Goal: Transaction & Acquisition: Register for event/course

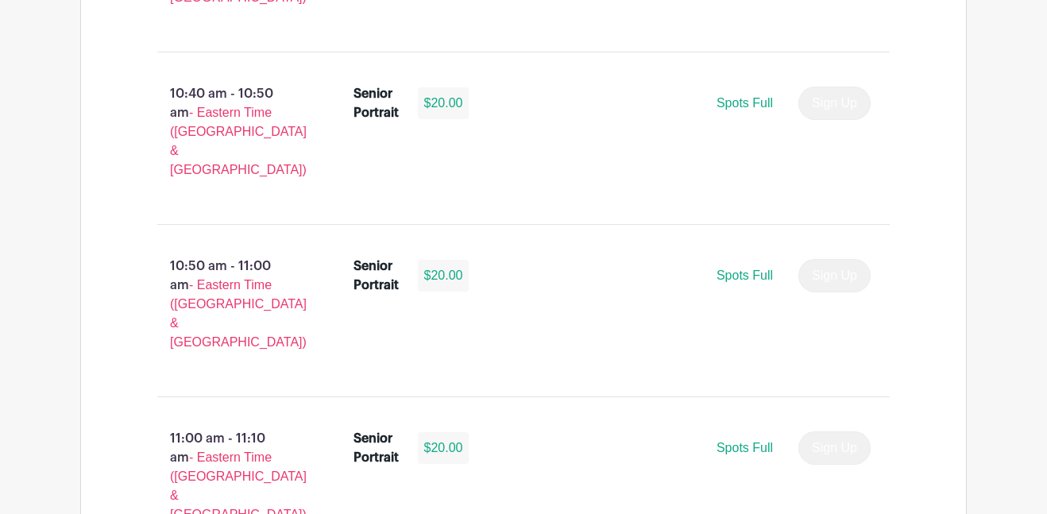
scroll to position [2903, 0]
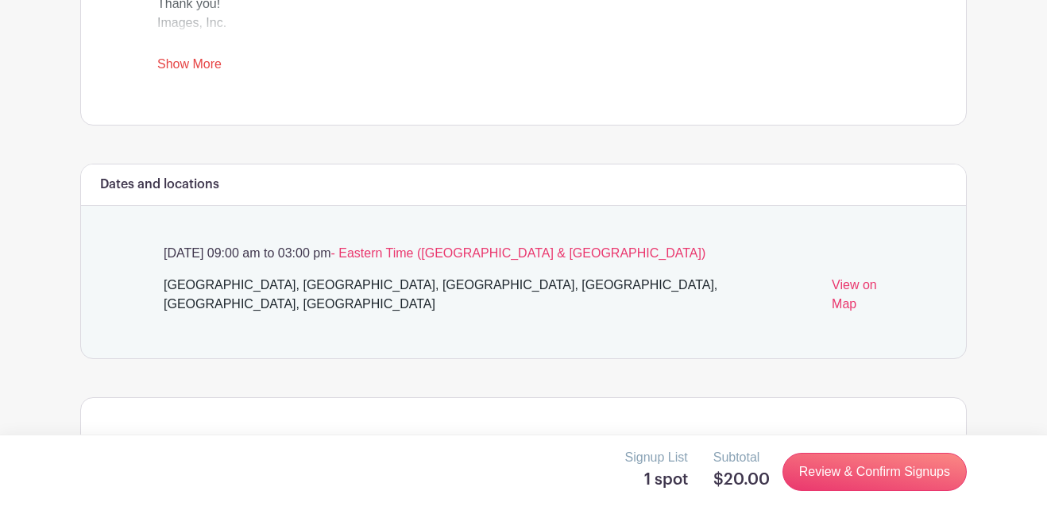
scroll to position [770, 0]
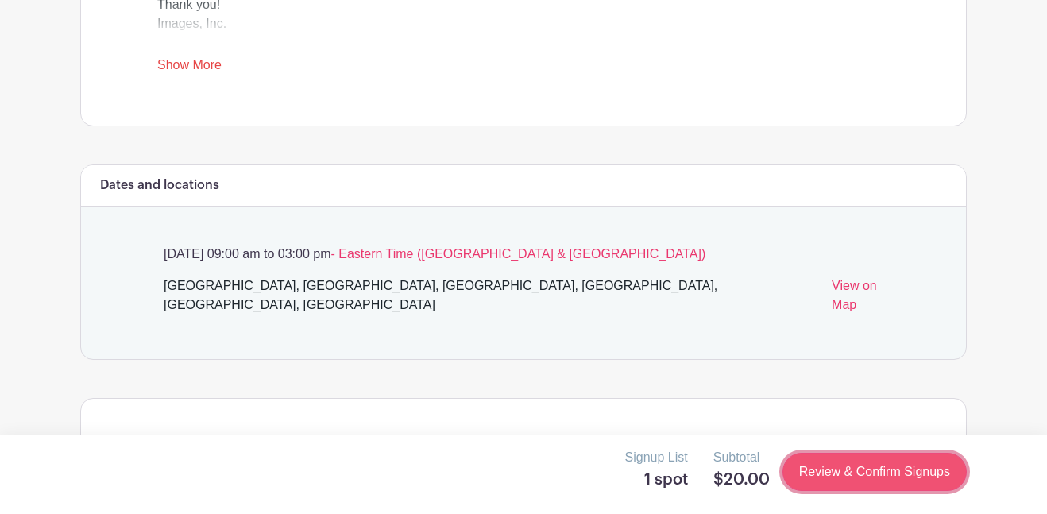
click at [851, 470] on link "Review & Confirm Signups" at bounding box center [874, 472] width 184 height 38
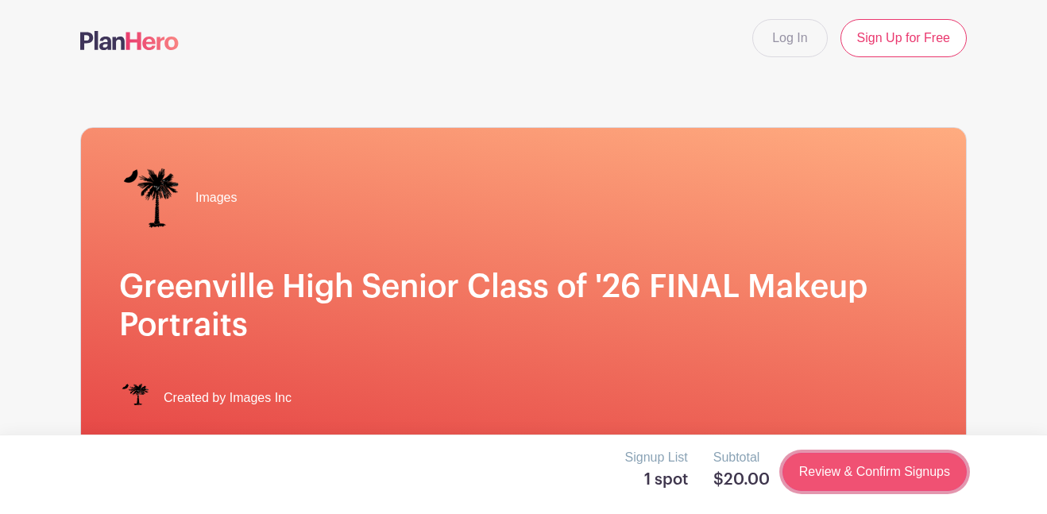
click at [846, 461] on link "Review & Confirm Signups" at bounding box center [874, 472] width 184 height 38
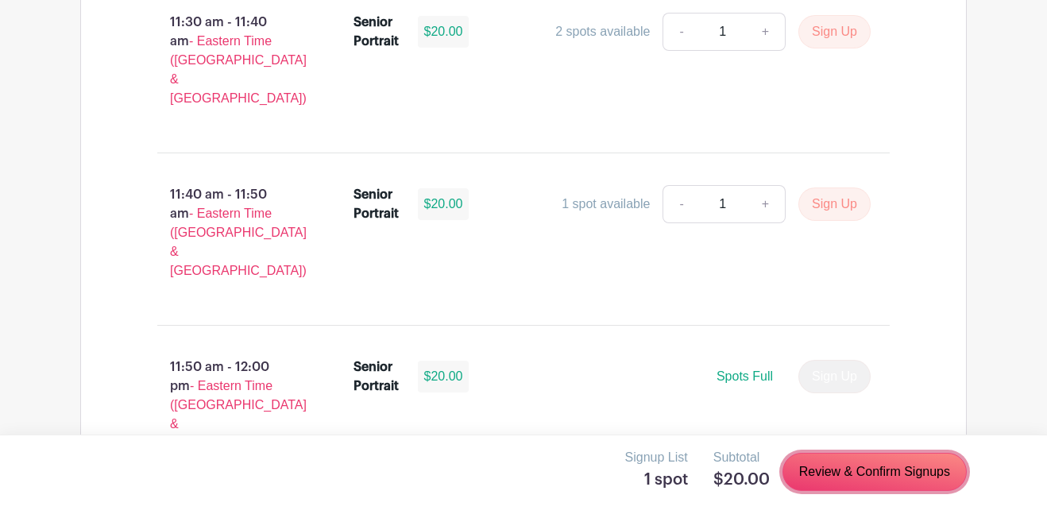
scroll to position [4969, 0]
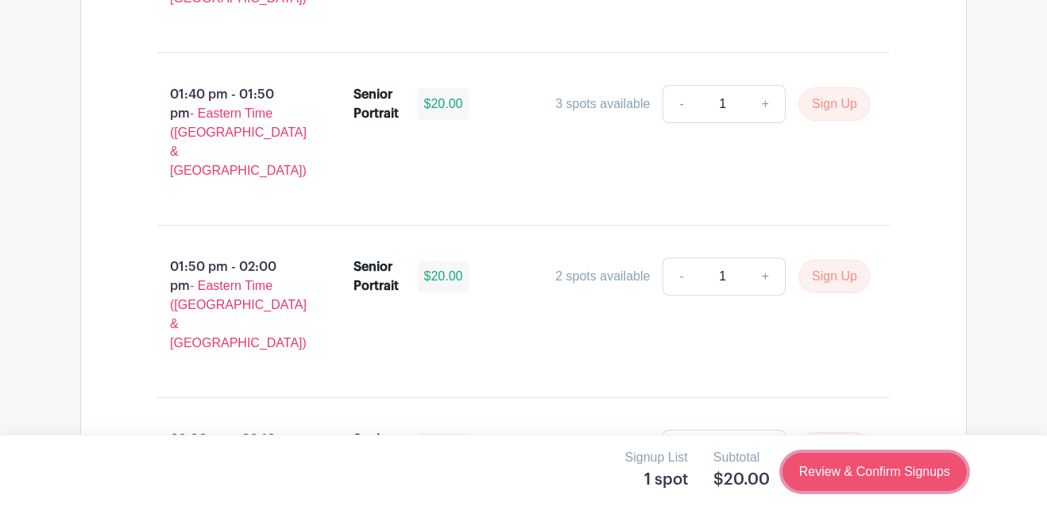
click at [884, 473] on link "Review & Confirm Signups" at bounding box center [874, 472] width 184 height 38
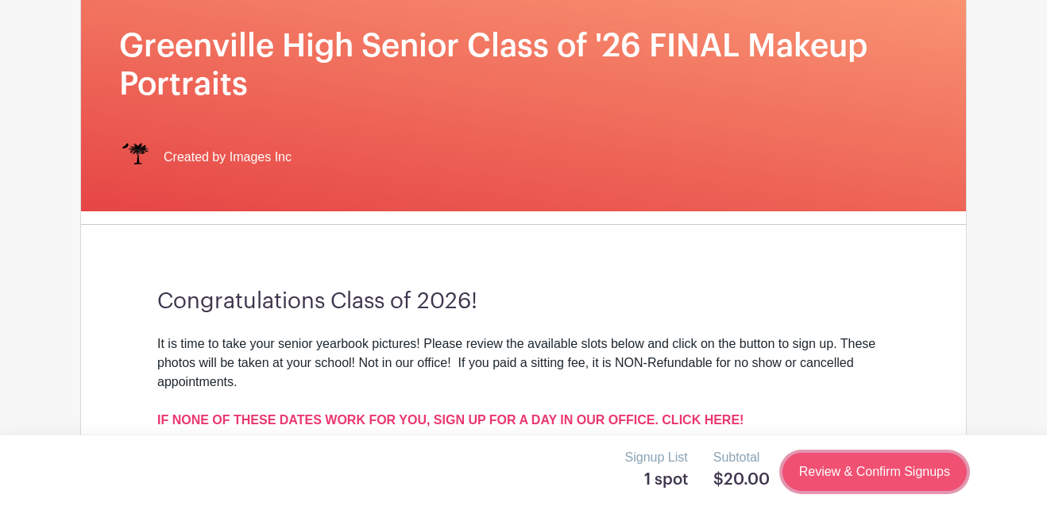
click at [884, 473] on link "Review & Confirm Signups" at bounding box center [874, 472] width 184 height 38
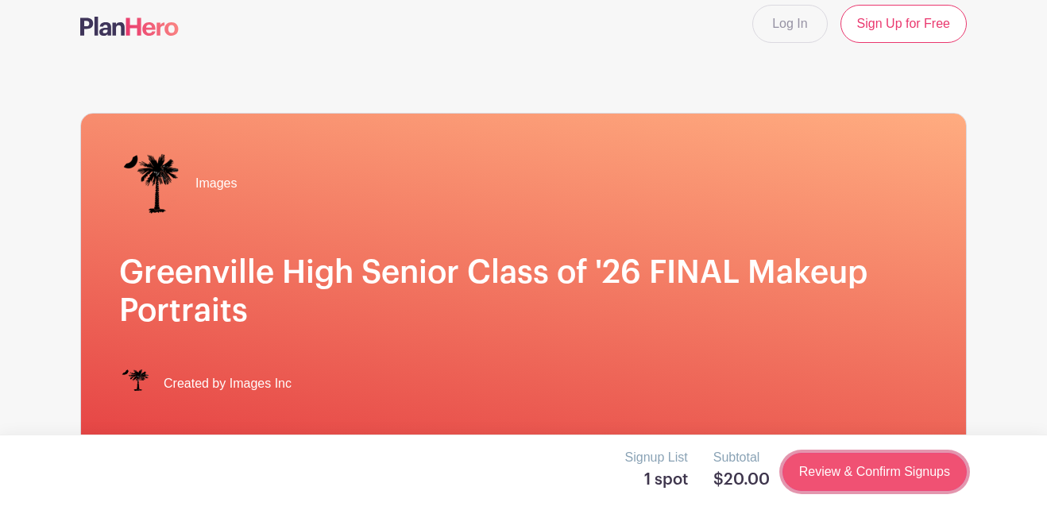
scroll to position [0, 0]
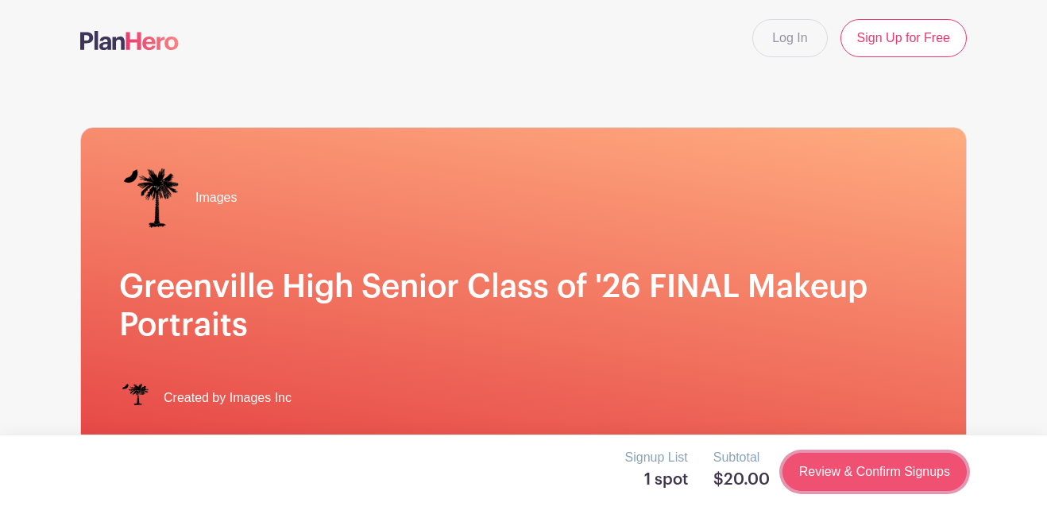
click at [884, 473] on link "Review & Confirm Signups" at bounding box center [874, 472] width 184 height 38
click at [815, 461] on link "Review & Confirm Signups" at bounding box center [874, 472] width 184 height 38
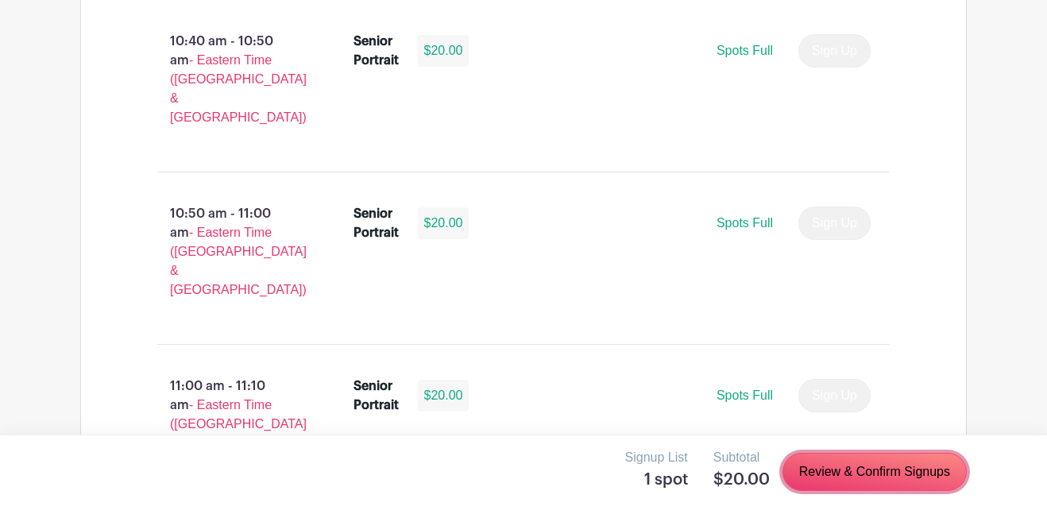
scroll to position [2959, 0]
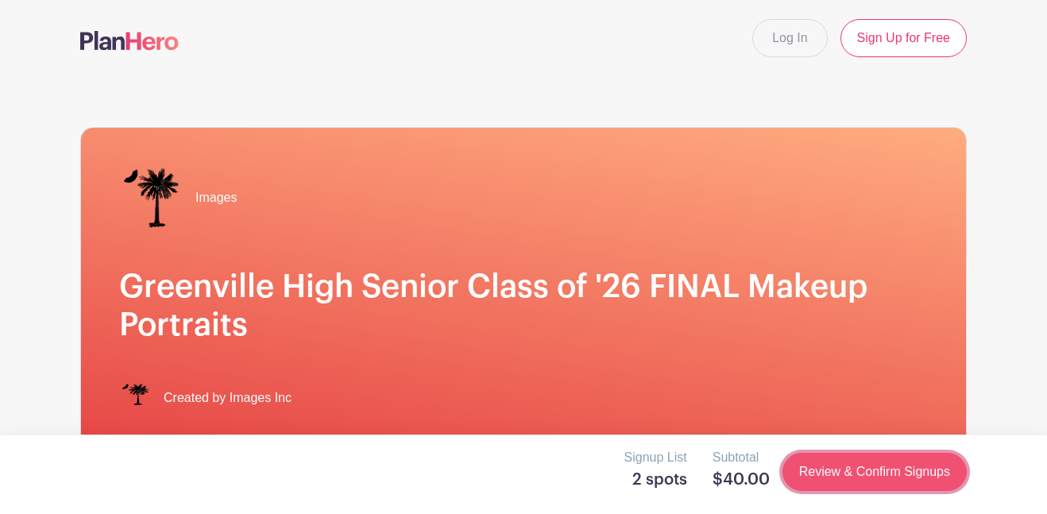
click at [912, 468] on link "Review & Confirm Signups" at bounding box center [874, 472] width 184 height 38
